Goal: Information Seeking & Learning: Find specific fact

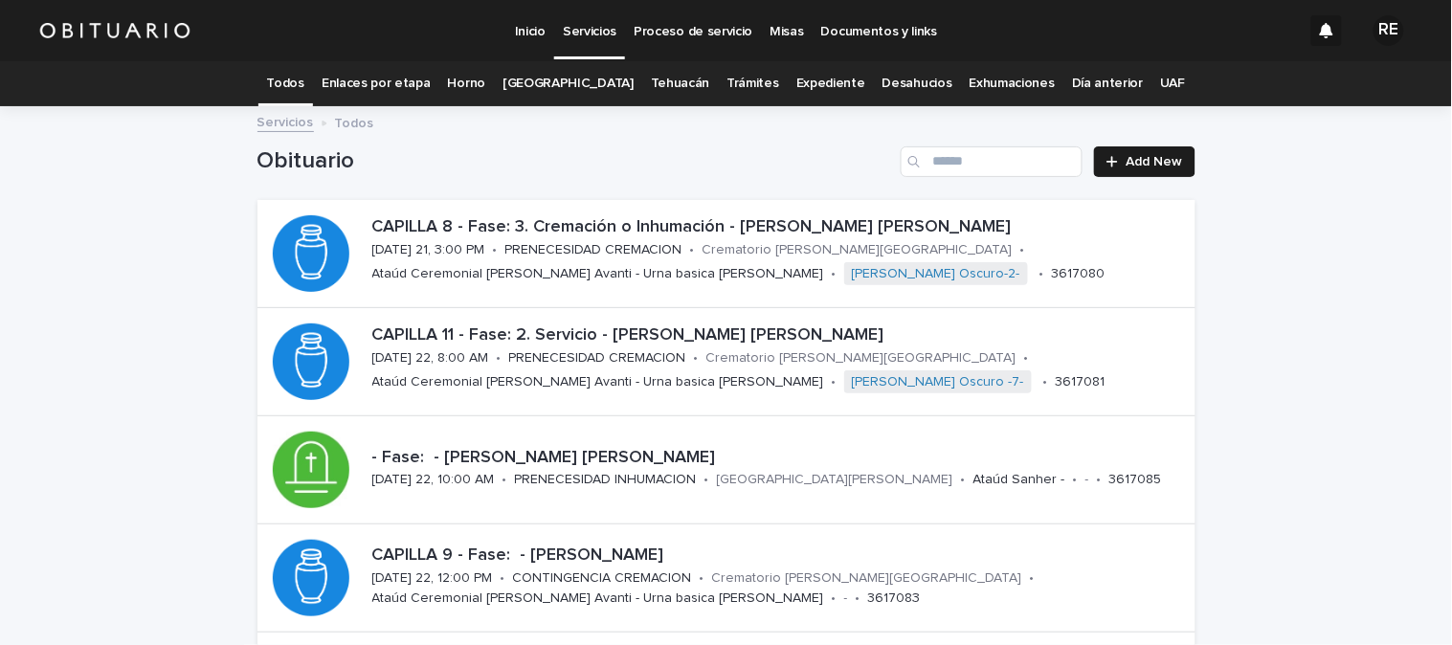
scroll to position [213, 0]
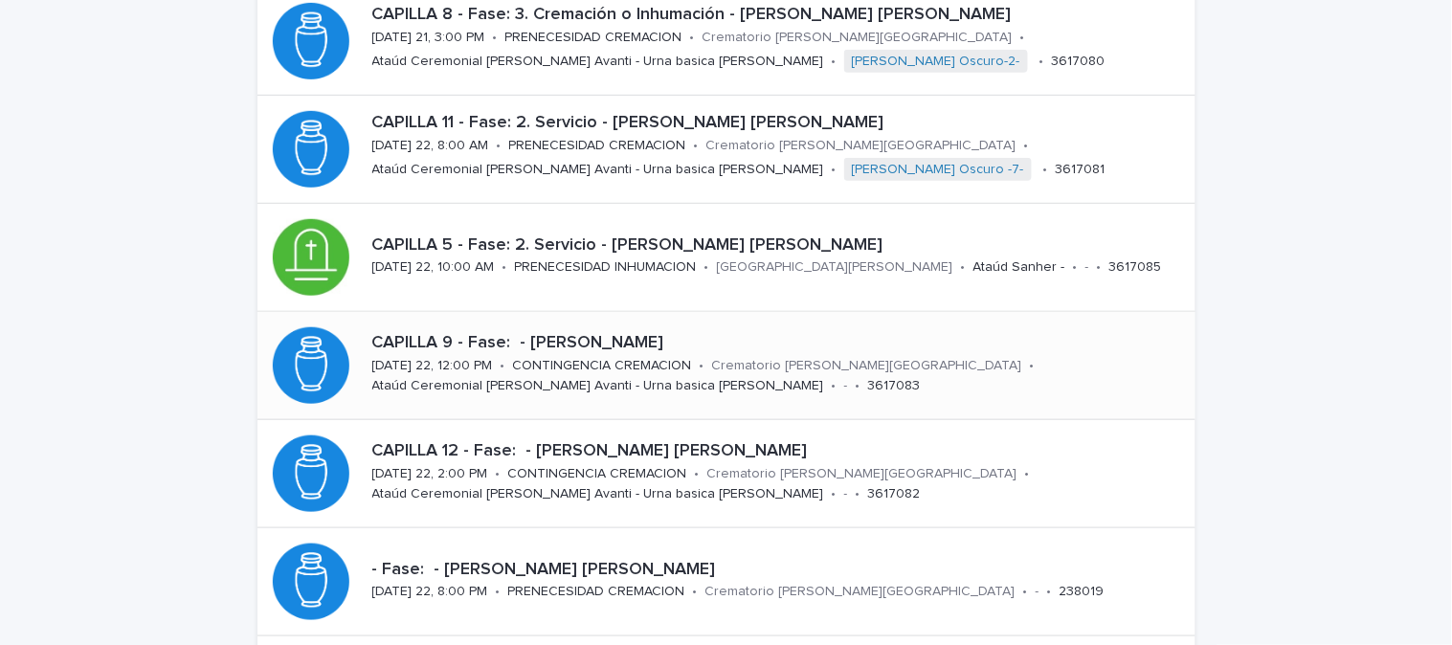
click at [572, 323] on div "CAPILLA 9 - Fase: - [PERSON_NAME] [DATE] 22, 12:00 PM • CONTINGENCIA CREMACION …" at bounding box center [727, 365] width 938 height 107
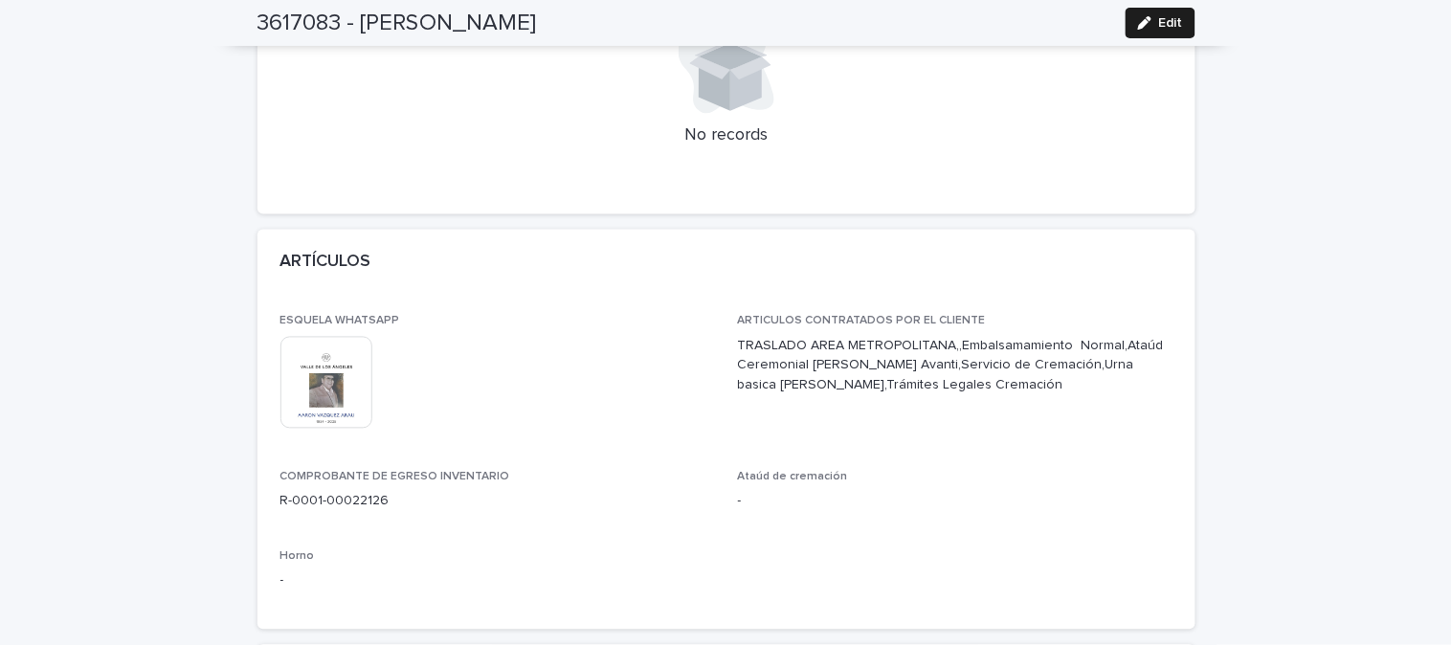
scroll to position [850, 0]
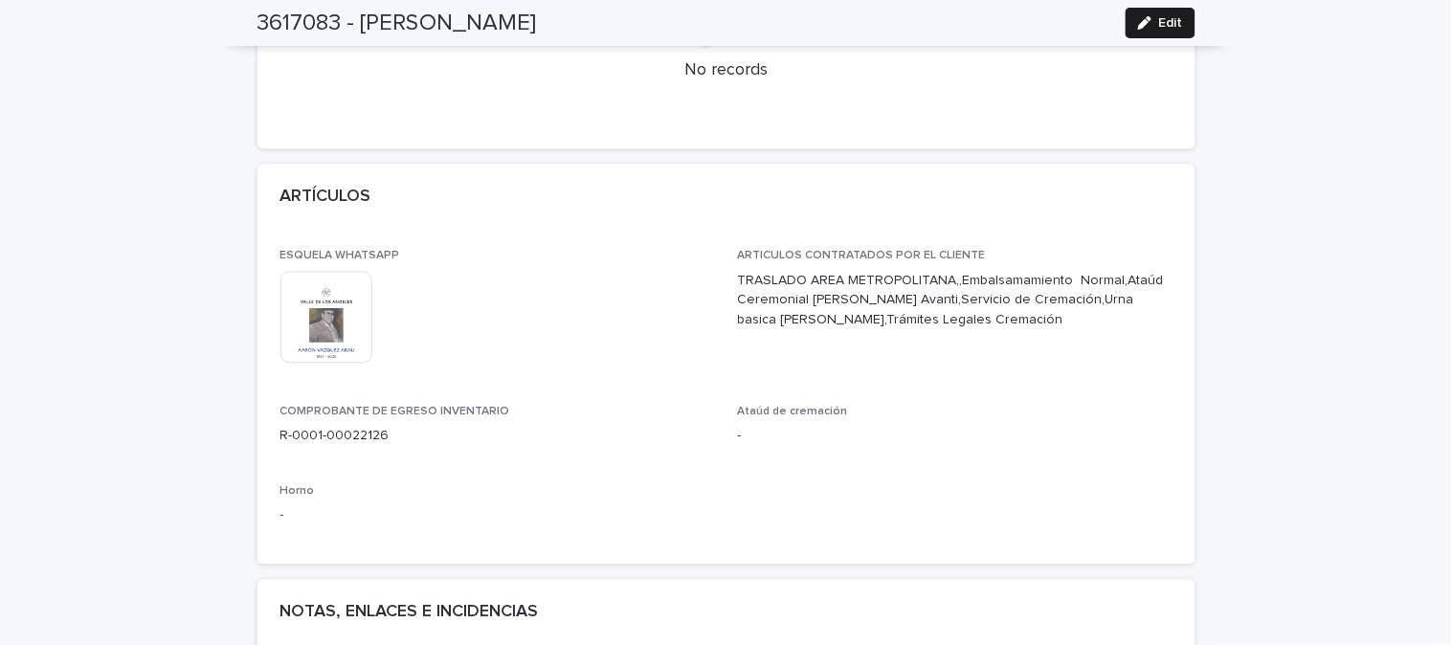
click at [322, 298] on img at bounding box center [326, 318] width 92 height 92
click at [322, 298] on body "Inicio Servicios Proceso de servicio Misas Documentos y links RE Todos Enlaces …" at bounding box center [726, 322] width 1452 height 645
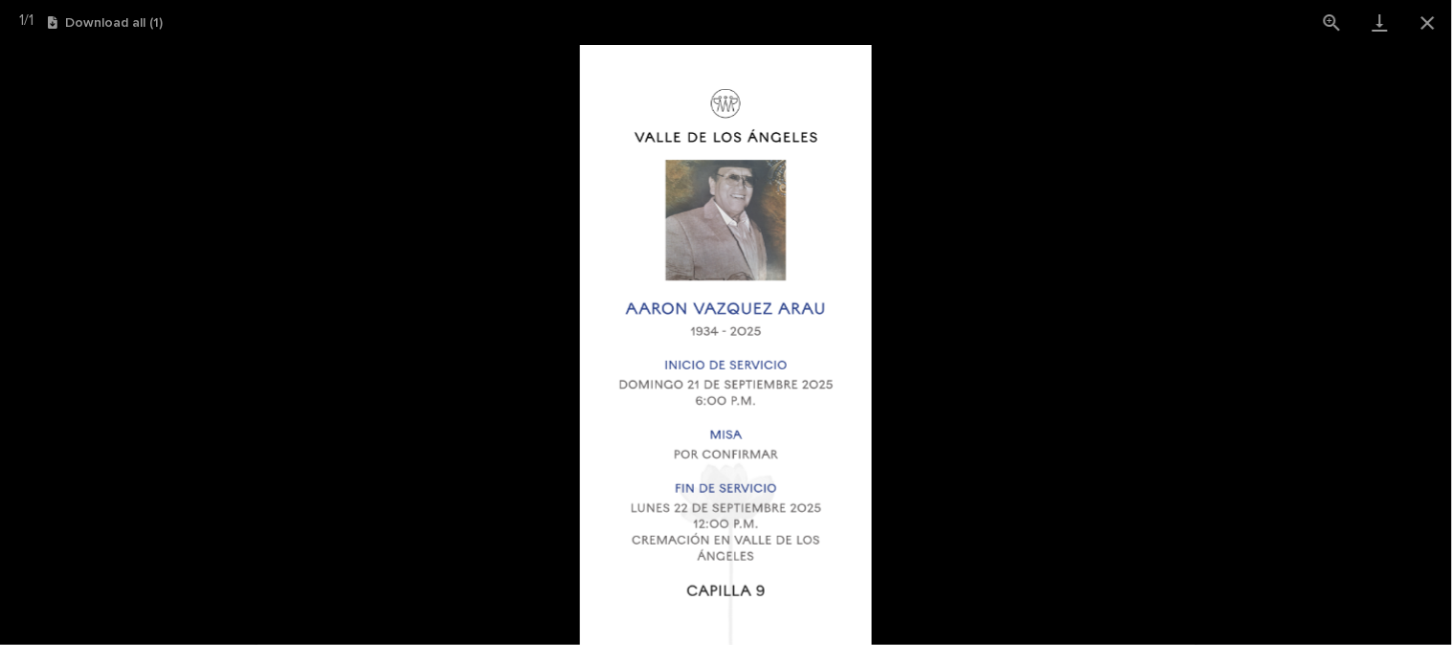
click at [690, 288] on img at bounding box center [726, 345] width 293 height 600
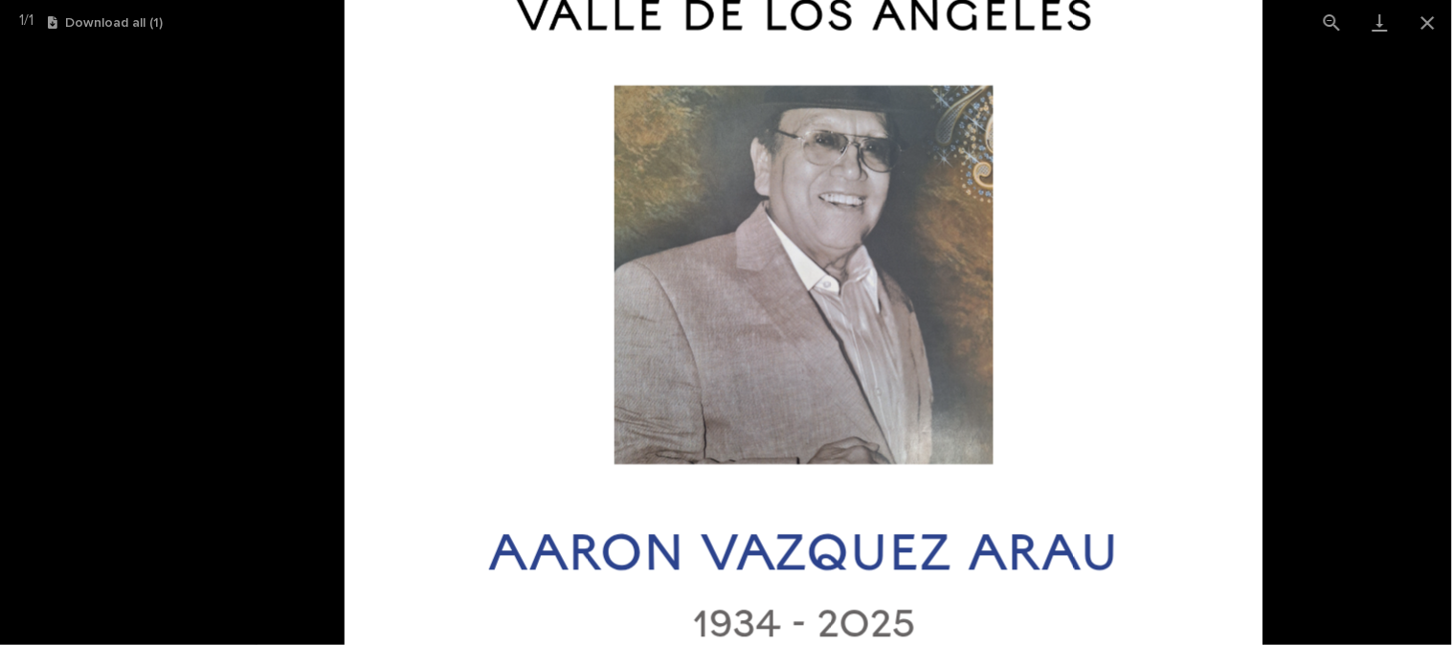
drag, startPoint x: 743, startPoint y: 176, endPoint x: 773, endPoint y: 375, distance: 201.3
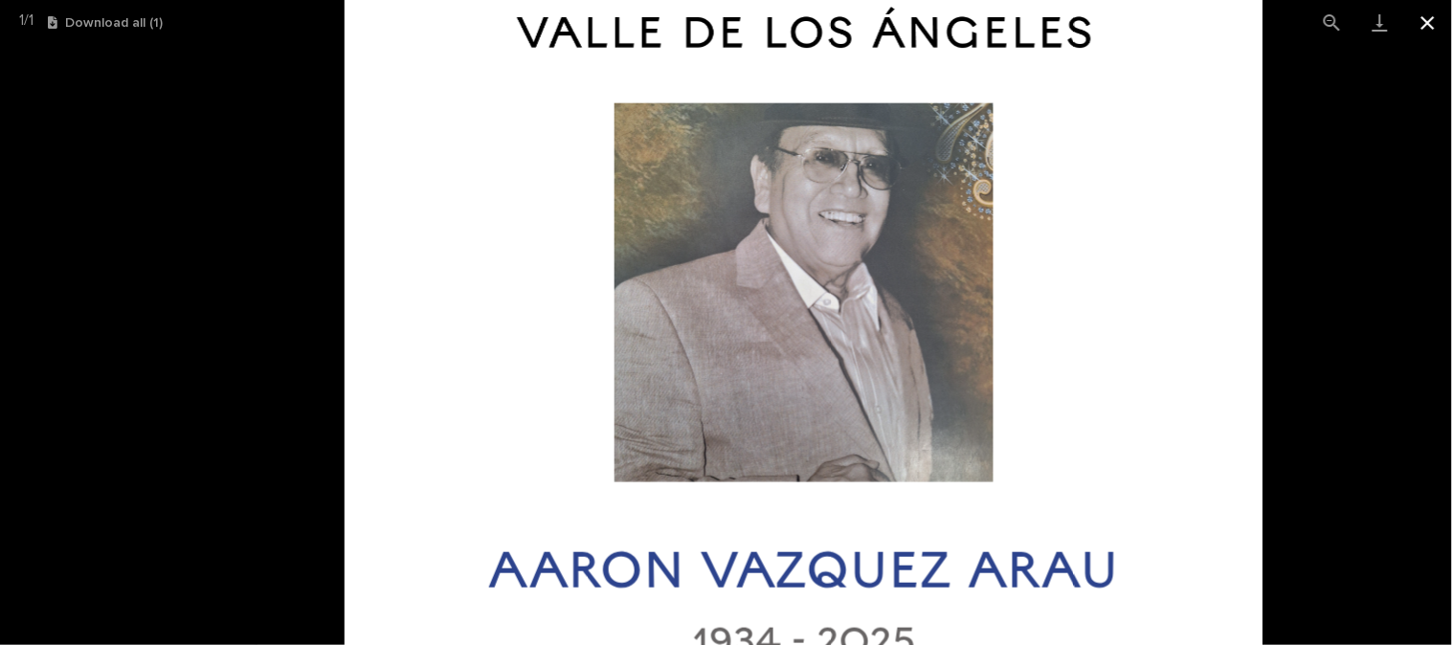
click at [1419, 31] on button "Close gallery" at bounding box center [1428, 22] width 48 height 45
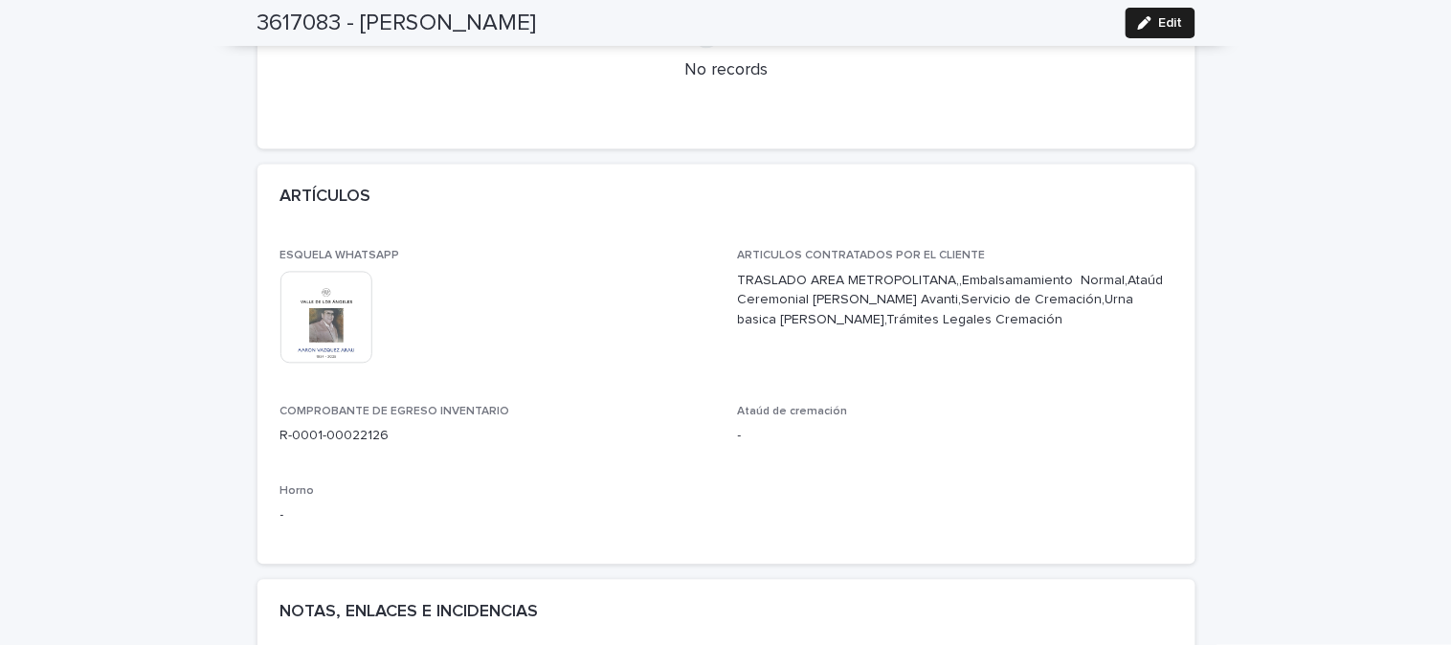
click at [325, 301] on img at bounding box center [326, 318] width 92 height 92
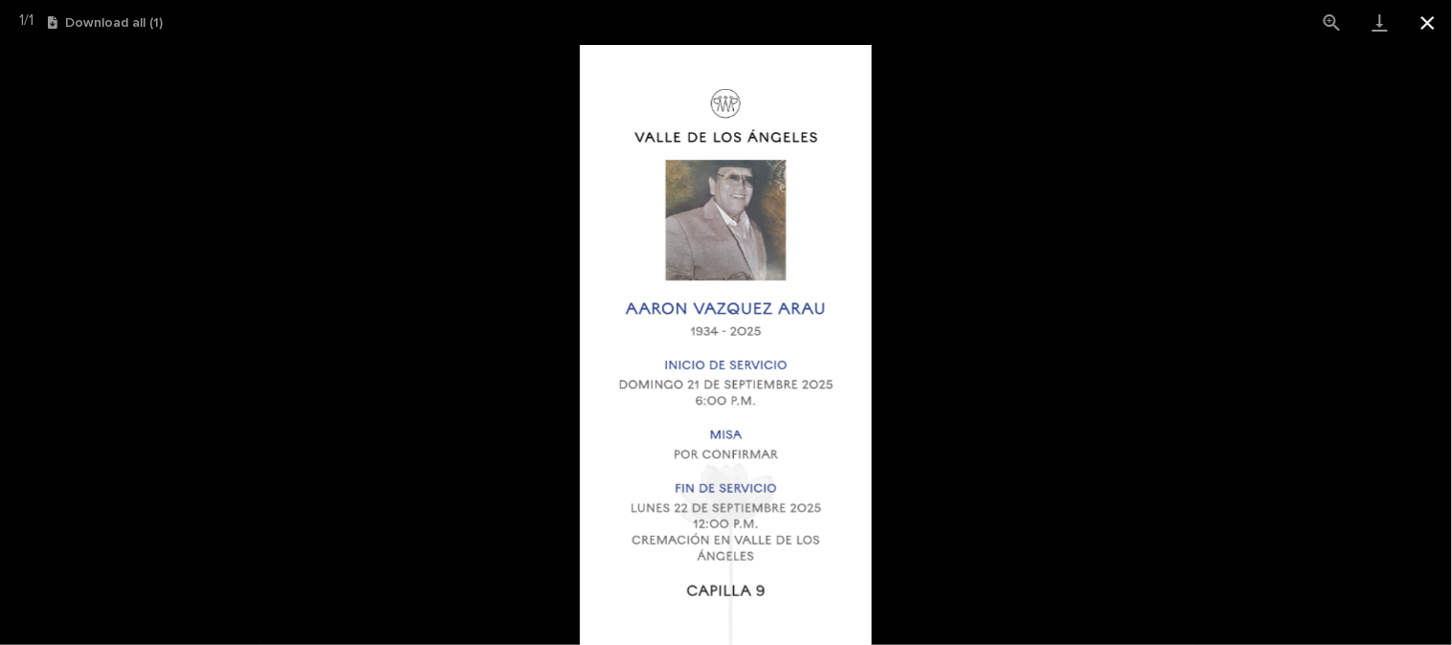
click at [1424, 12] on button "Close gallery" at bounding box center [1428, 22] width 48 height 45
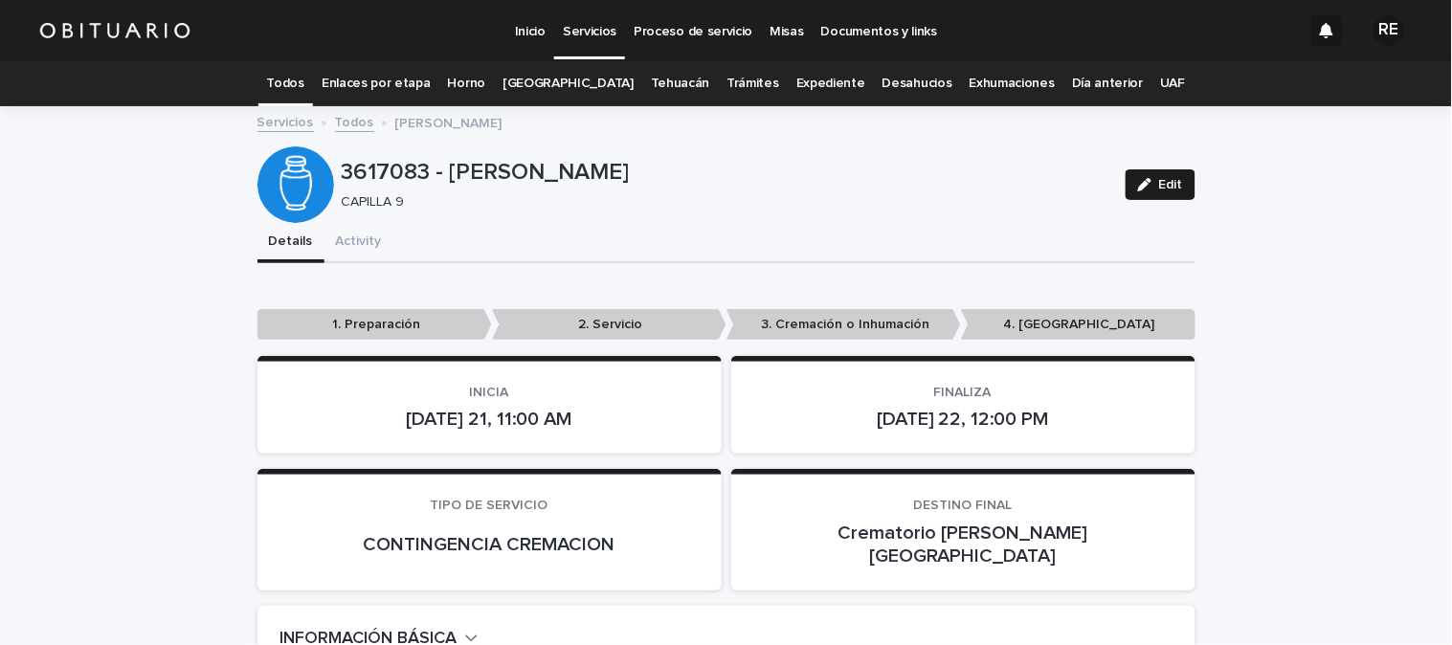
scroll to position [0, 0]
click at [301, 72] on link "Todos" at bounding box center [285, 83] width 37 height 45
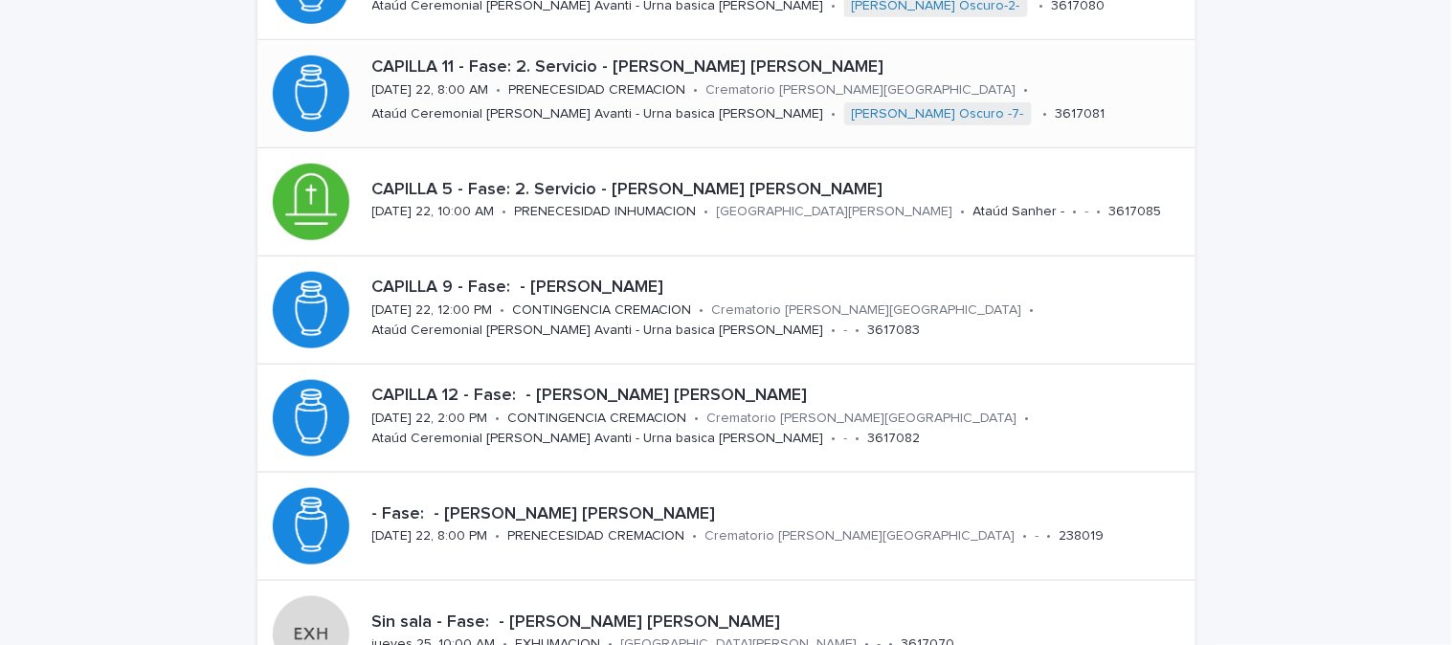
scroll to position [319, 0]
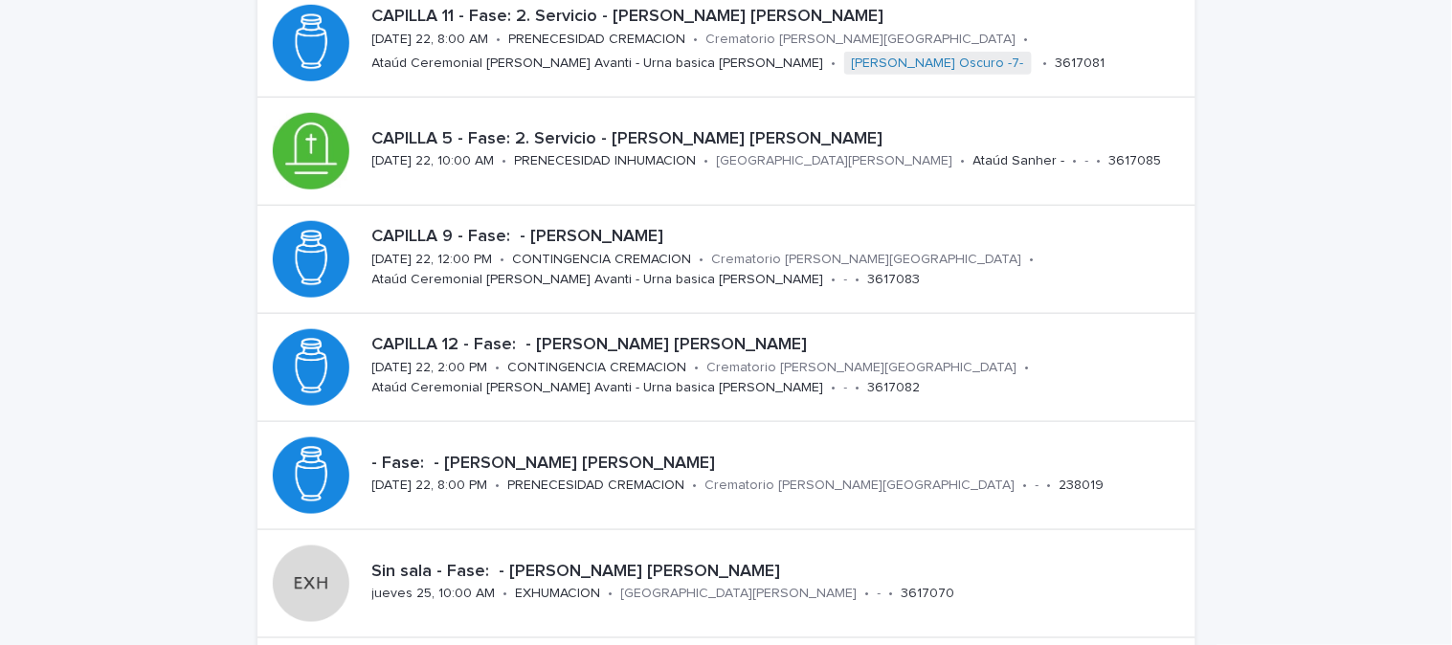
click at [125, 328] on div "Loading... Saving… Loading... Saving… Obituario Add New CAPILLA 8 - Fase: 3. Cr…" at bounding box center [726, 401] width 1452 height 1224
click at [1275, 20] on div "Loading... Saving… Loading... Saving… Obituario Add New CAPILLA 8 - Fase: 3. Cr…" at bounding box center [726, 401] width 1452 height 1224
